Goal: Task Accomplishment & Management: Use online tool/utility

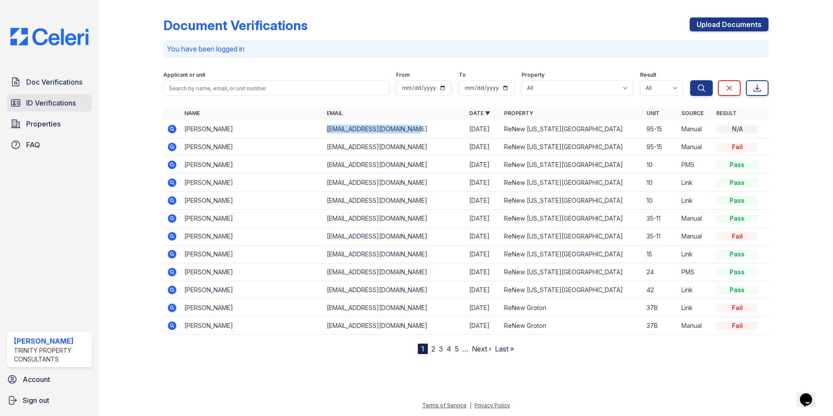
click at [32, 105] on span "ID Verifications" at bounding box center [51, 103] width 50 height 10
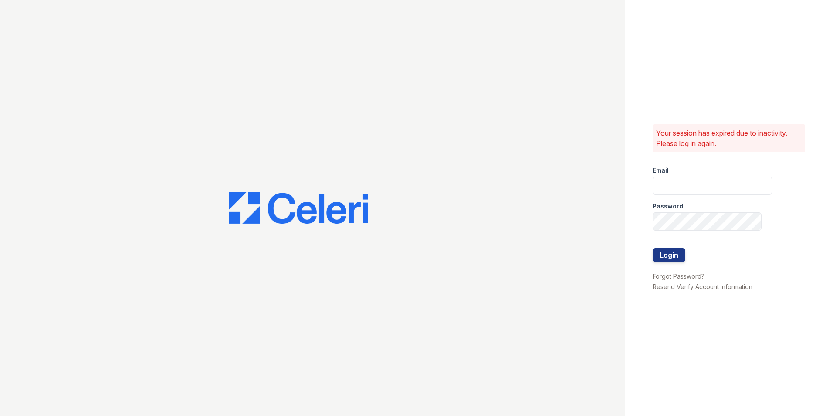
type input "[EMAIL_ADDRESS][DOMAIN_NAME]"
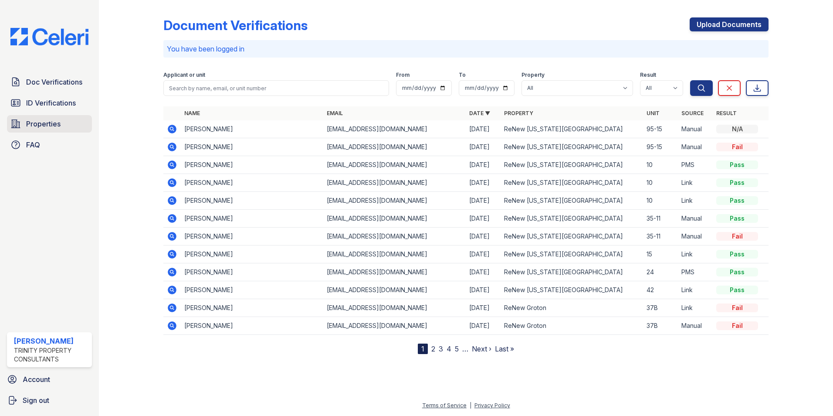
click at [48, 119] on span "Properties" at bounding box center [43, 124] width 34 height 10
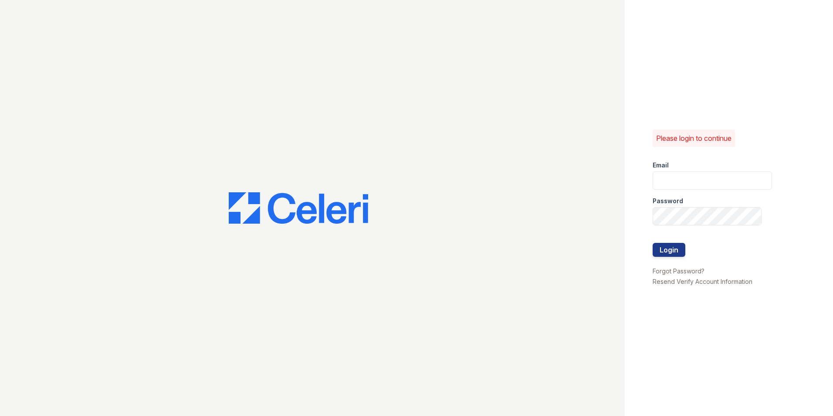
type input "[EMAIL_ADDRESS][DOMAIN_NAME]"
click at [662, 251] on button "Login" at bounding box center [669, 250] width 33 height 14
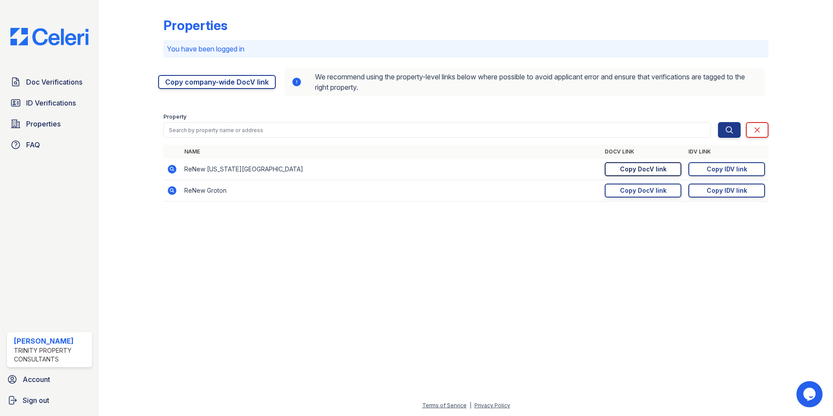
click at [615, 172] on link "Copy DocV link Copy link" at bounding box center [643, 169] width 77 height 14
drag, startPoint x: 24, startPoint y: 83, endPoint x: 31, endPoint y: 84, distance: 6.6
click at [24, 83] on link "Doc Verifications" at bounding box center [49, 81] width 85 height 17
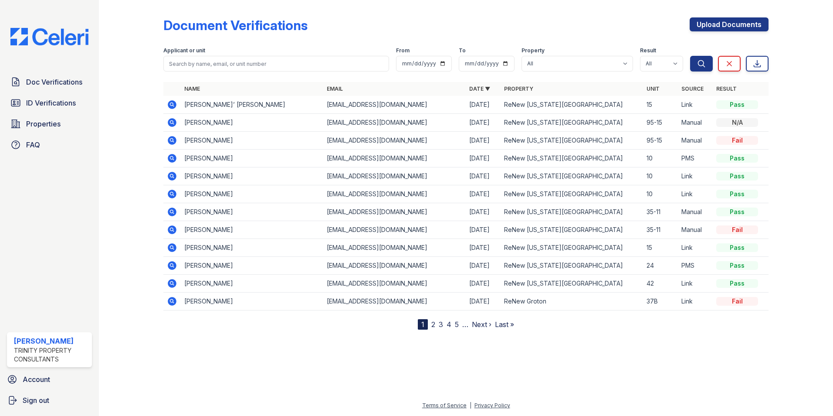
click at [171, 105] on icon at bounding box center [172, 104] width 10 height 10
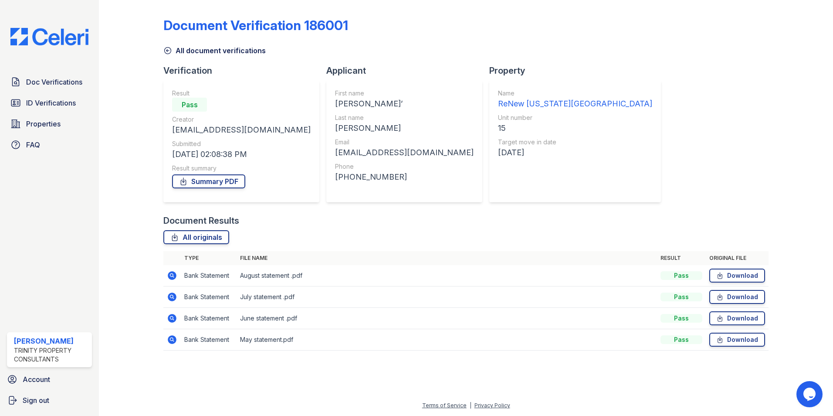
click at [172, 274] on icon at bounding box center [171, 275] width 2 height 2
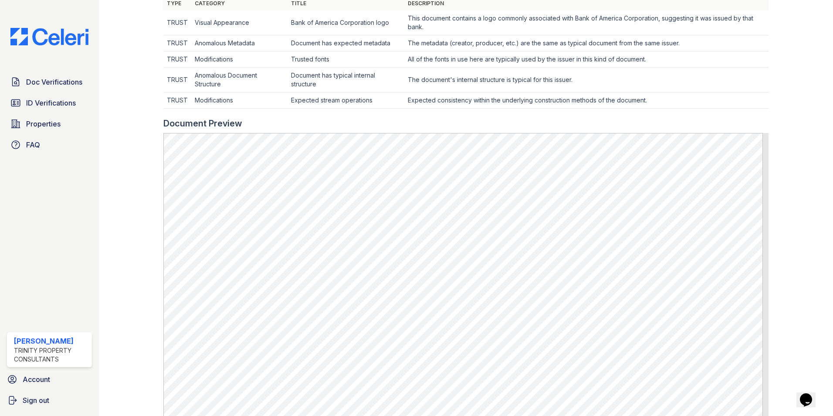
scroll to position [349, 0]
